Goal: Share content

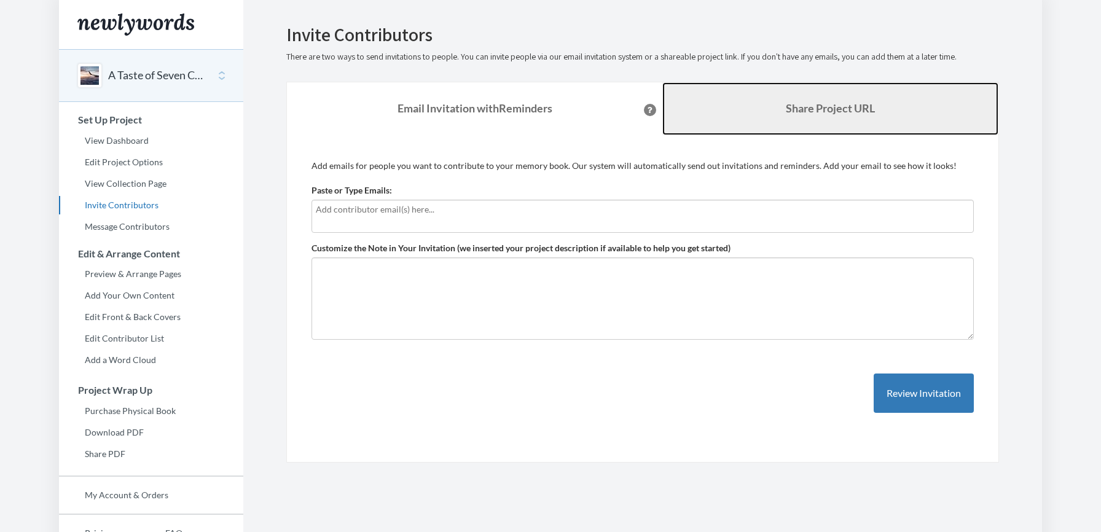
click at [763, 119] on link "Share Project URL" at bounding box center [831, 108] width 336 height 53
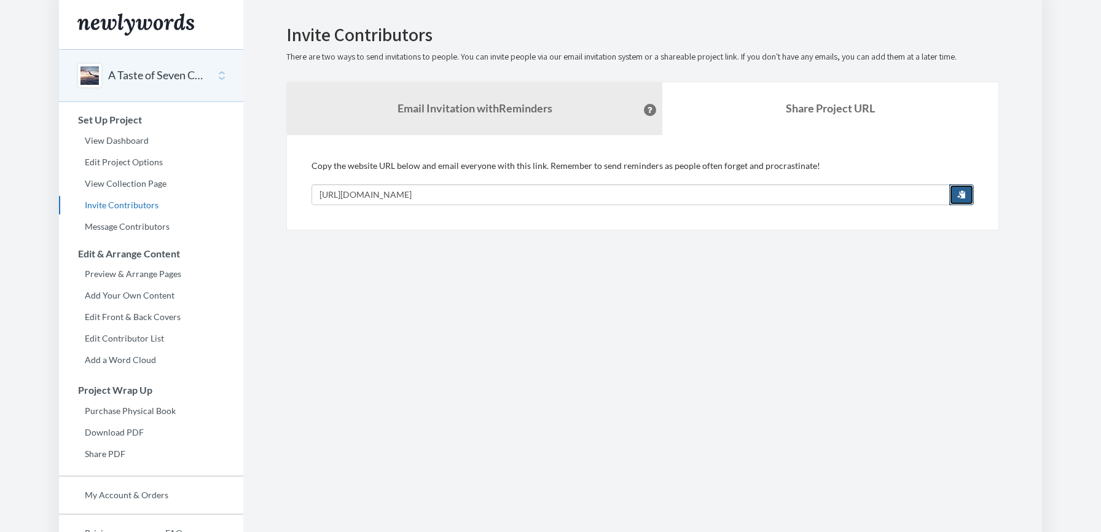
click at [959, 190] on span "button" at bounding box center [962, 194] width 9 height 9
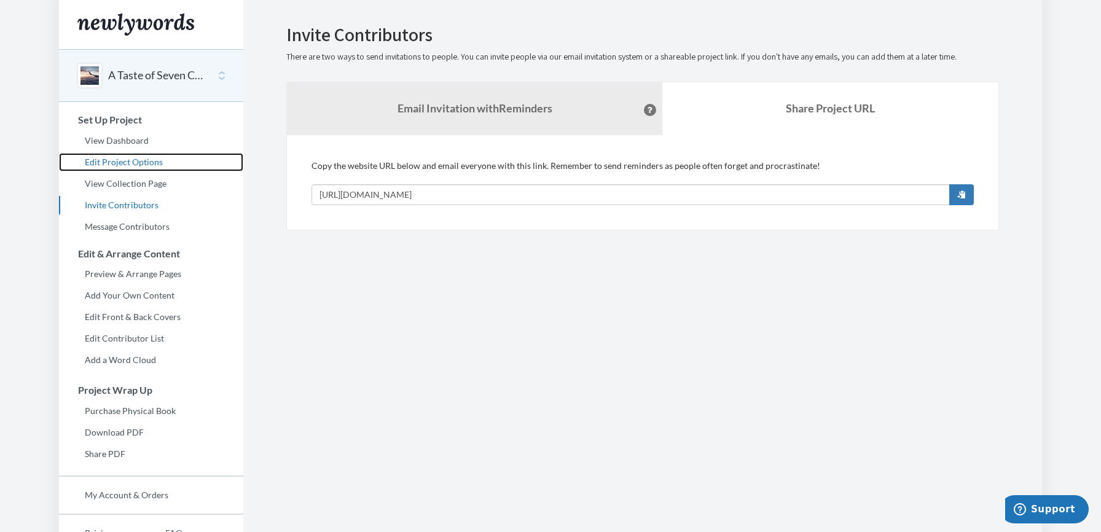
click at [130, 160] on link "Edit Project Options" at bounding box center [151, 162] width 184 height 18
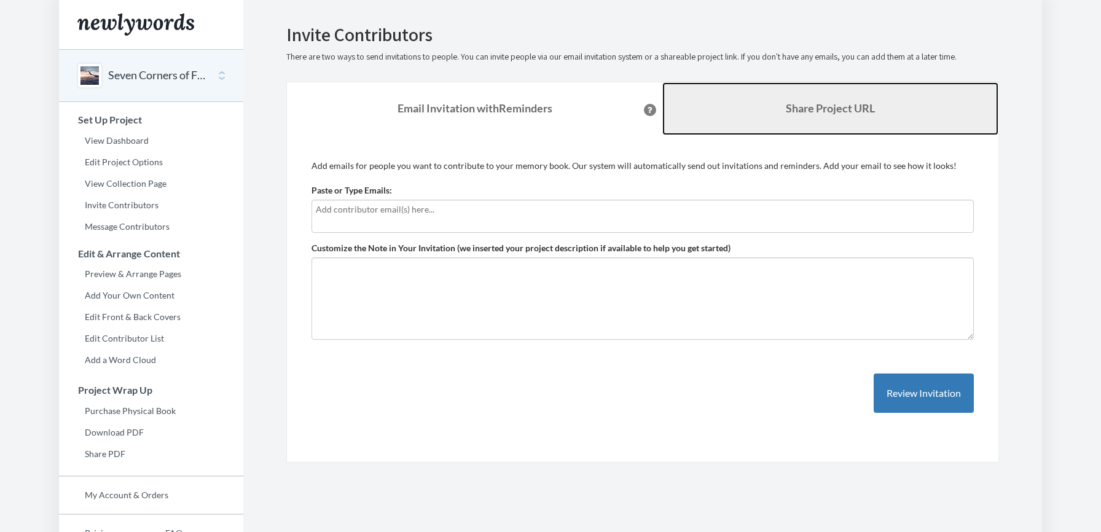
click at [873, 89] on link "Share Project URL" at bounding box center [831, 108] width 336 height 53
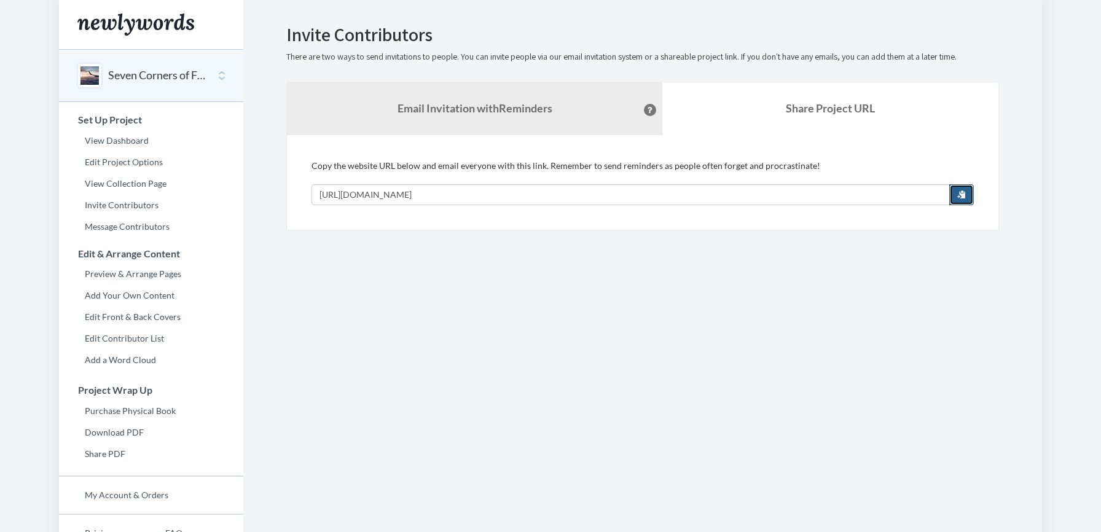
click at [959, 194] on span "button" at bounding box center [962, 194] width 9 height 9
